Goal: Complete application form

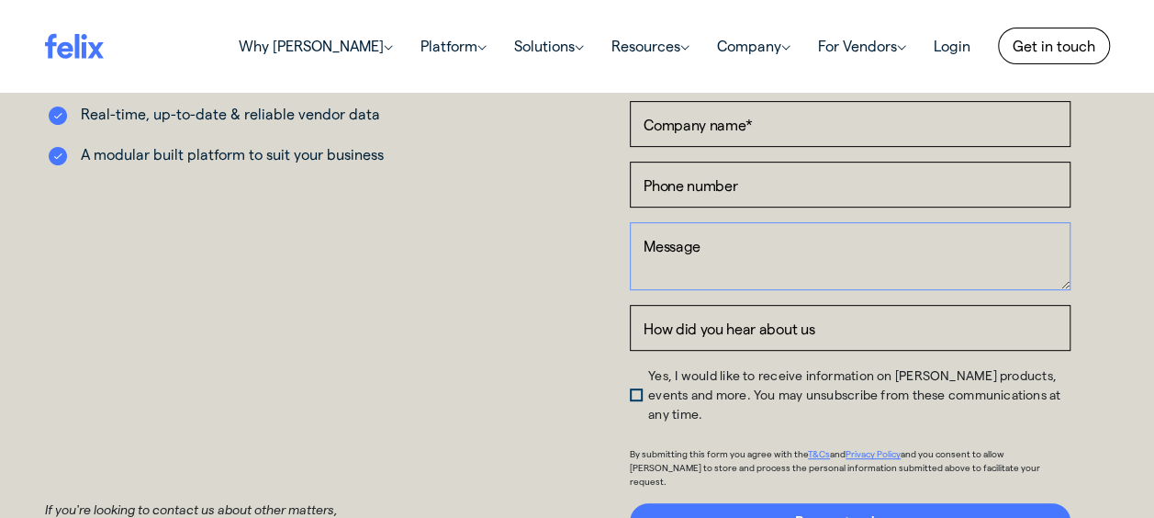
click at [695, 243] on textarea "Message" at bounding box center [850, 256] width 441 height 68
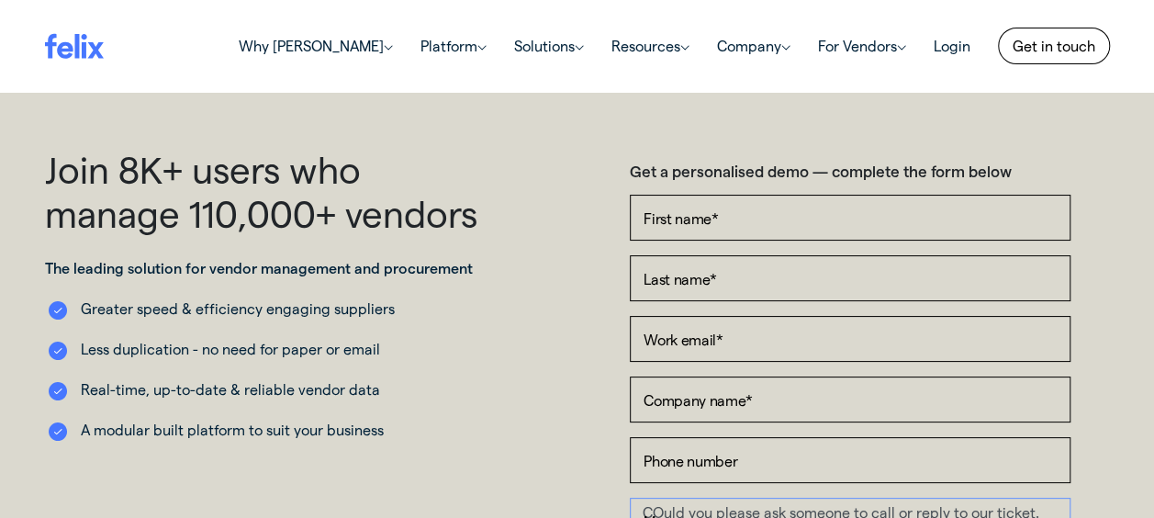
type textarea "Hello WE have been trying to get a hold of your help desk since [DATE] as we ha…"
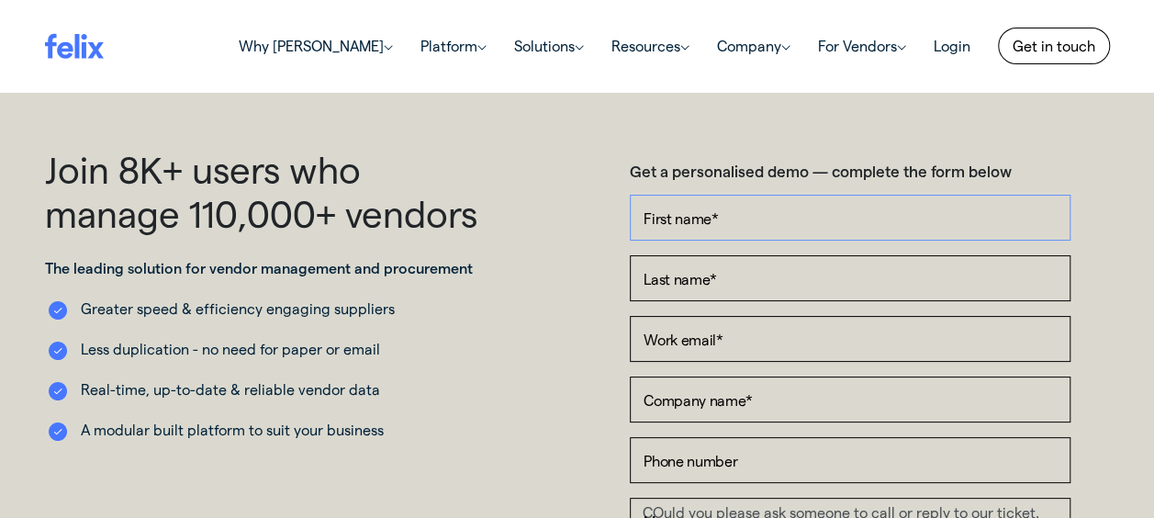
click at [749, 213] on input "First name *" at bounding box center [850, 218] width 441 height 46
type input "[PERSON_NAME]"
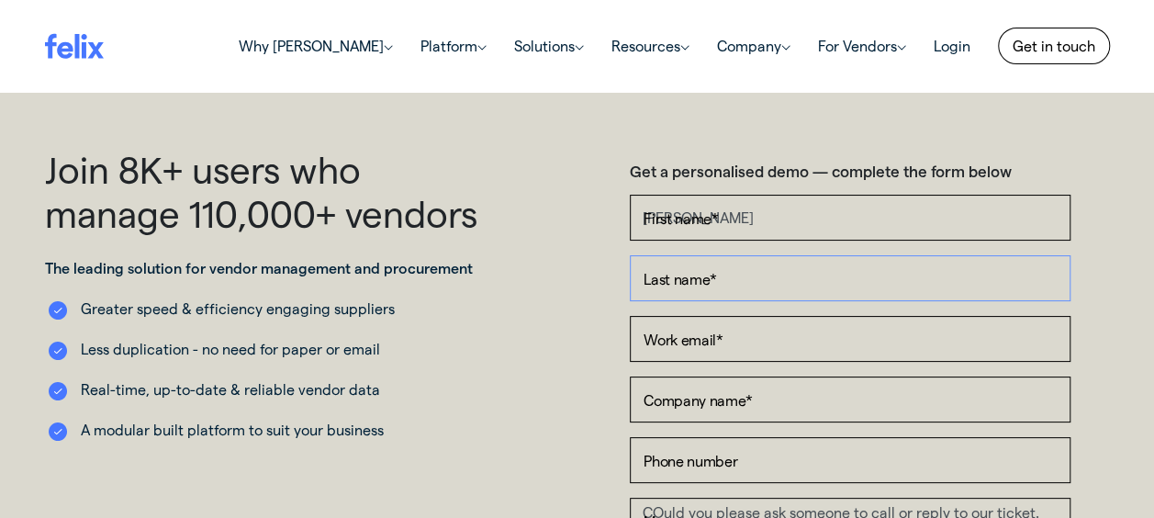
type input "Zlatar"
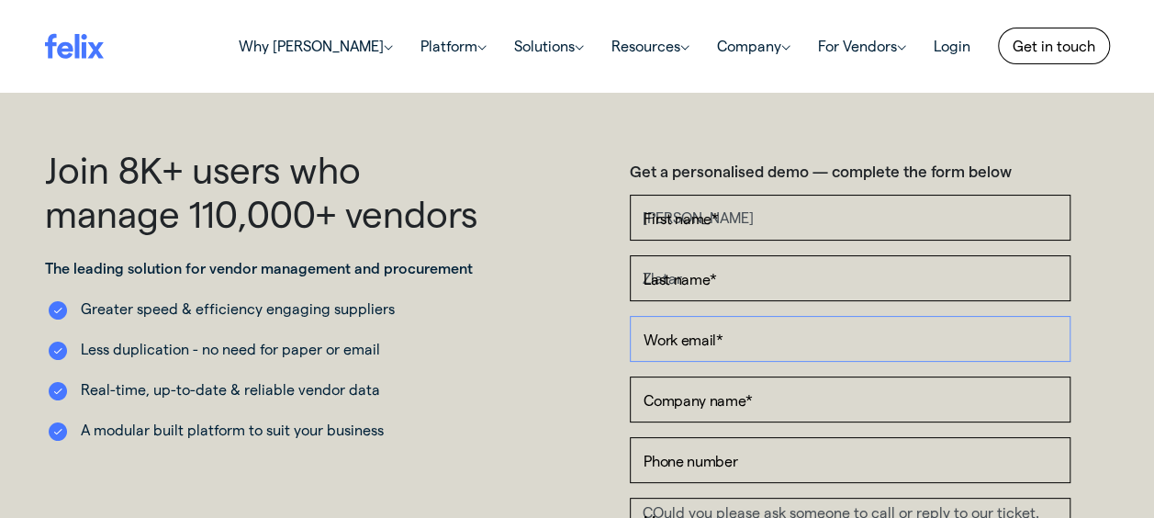
type input "[EMAIL_ADDRESS][DOMAIN_NAME]"
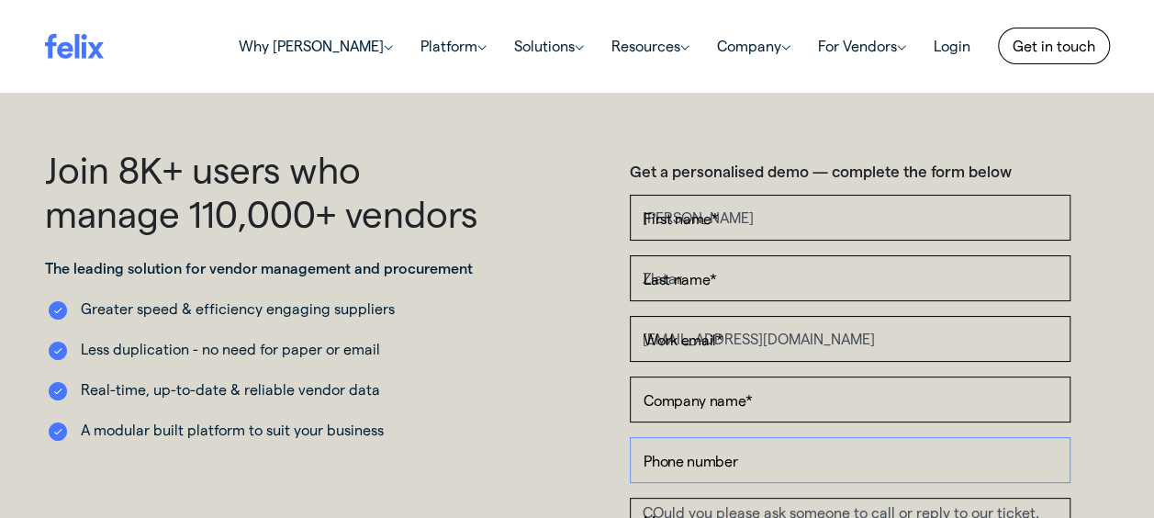
type input "[PHONE_NUMBER]"
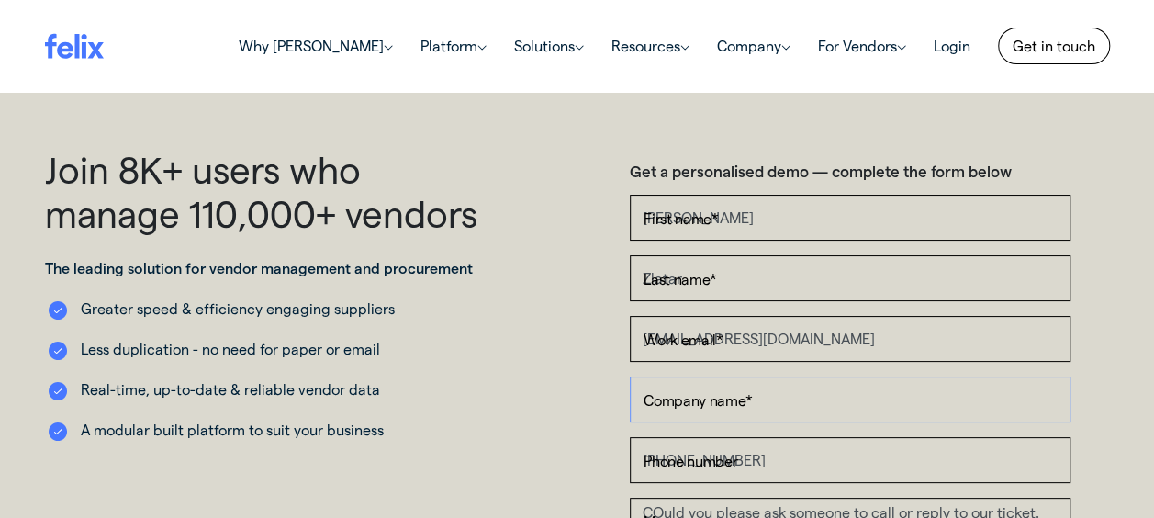
click at [792, 402] on input "Company name *" at bounding box center [850, 400] width 441 height 46
type input "Fleetwood"
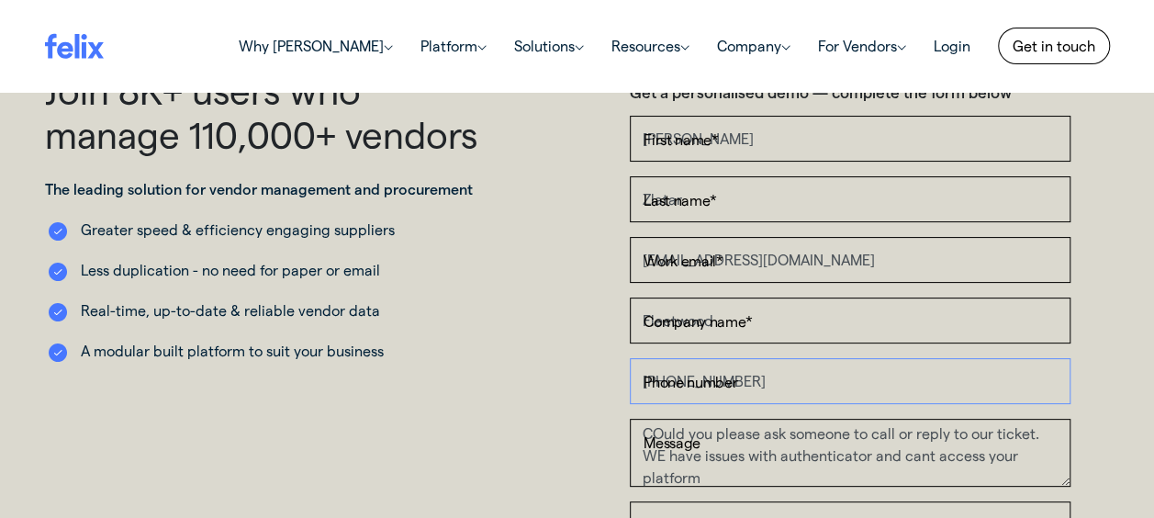
scroll to position [367, 0]
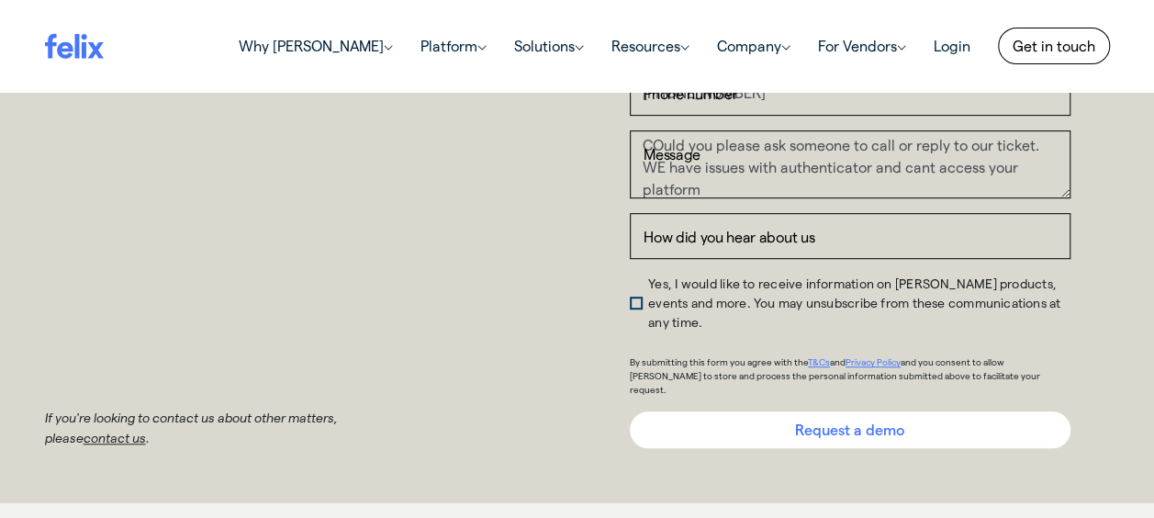
click at [847, 411] on input "Request a demo" at bounding box center [850, 429] width 441 height 37
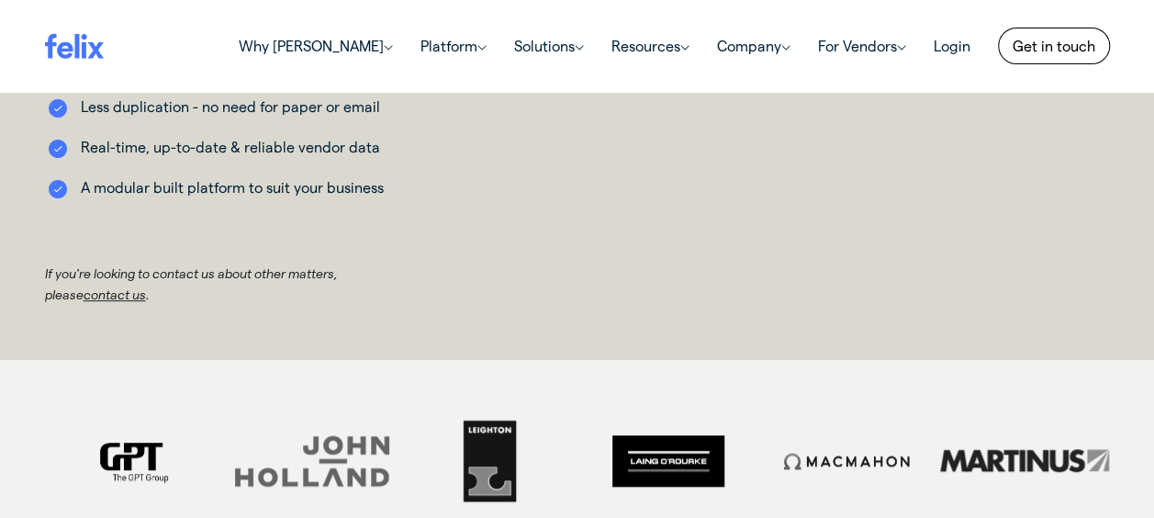
scroll to position [184, 0]
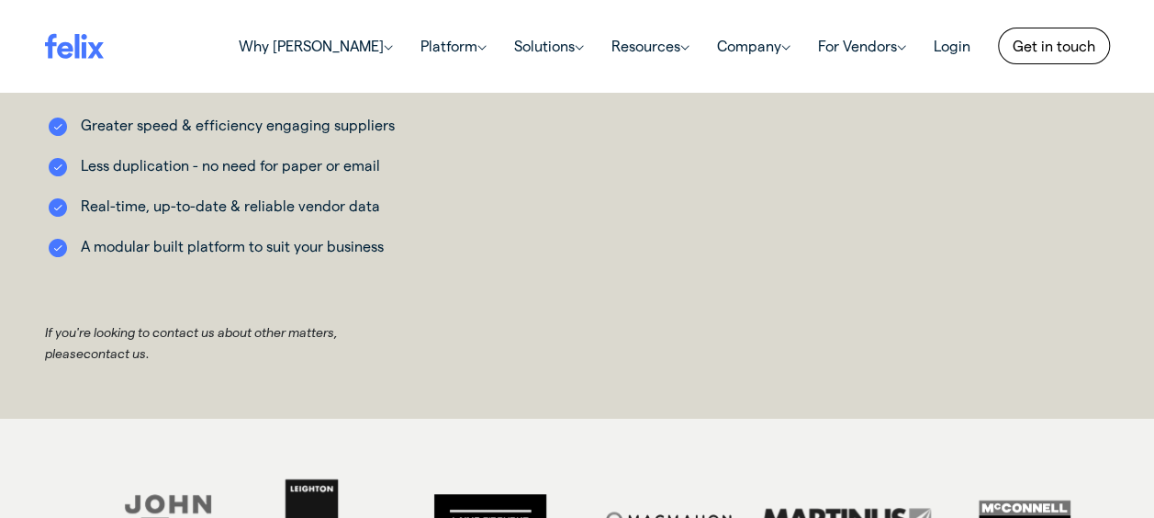
click at [84, 358] on link "contact us" at bounding box center [115, 353] width 62 height 16
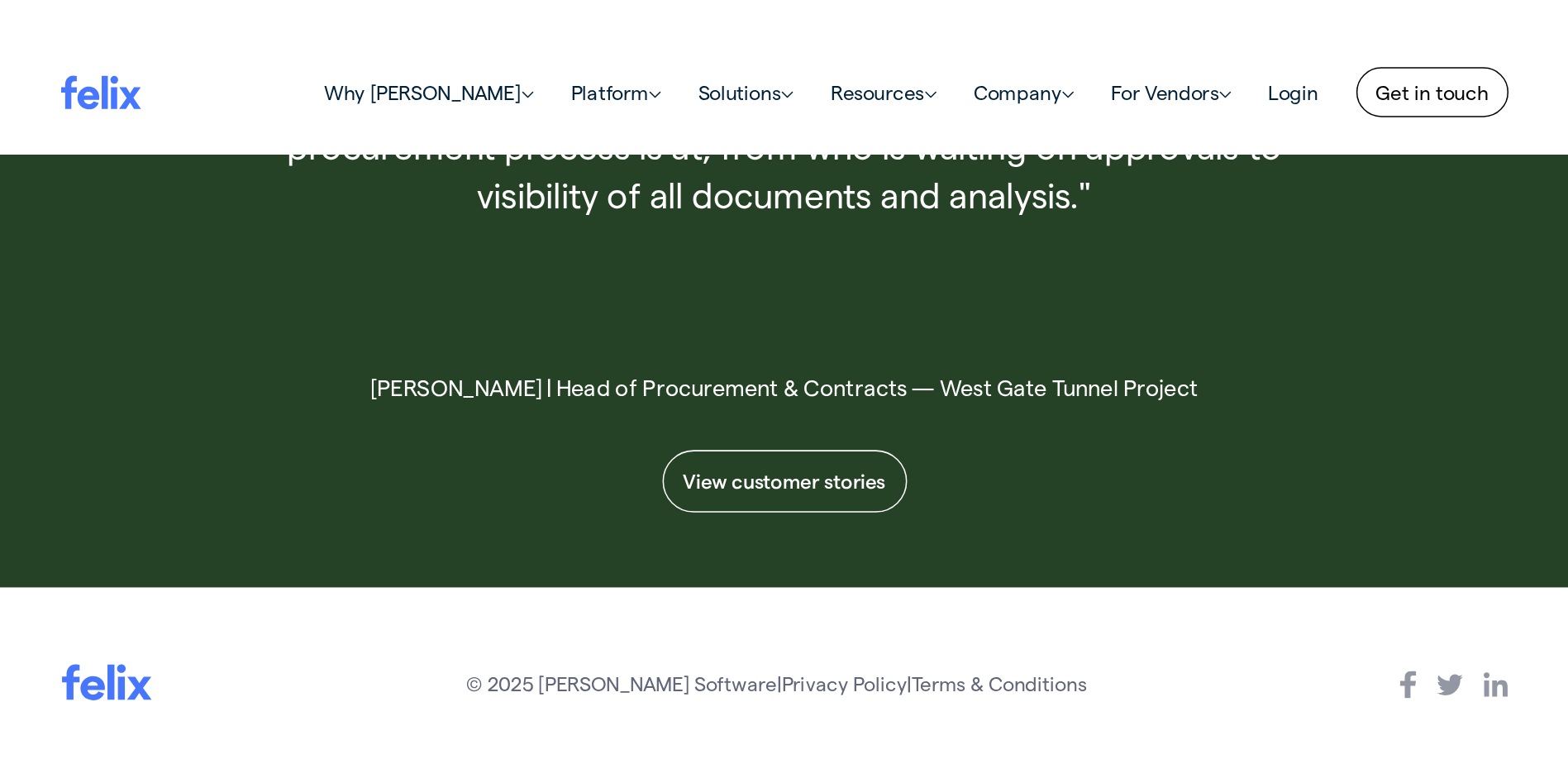
scroll to position [1017, 0]
